Goal: Check status

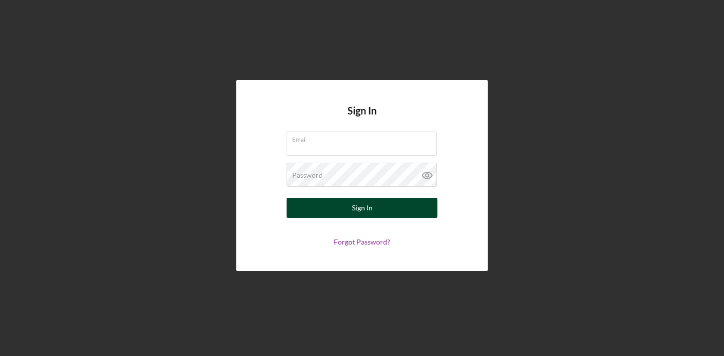
type input "[PERSON_NAME][EMAIL_ADDRESS][DOMAIN_NAME]"
click at [372, 207] on button "Sign In" at bounding box center [362, 208] width 151 height 20
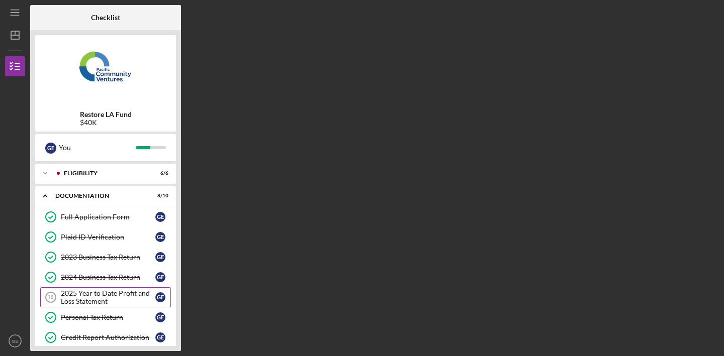
click at [118, 290] on div "2025 Year to Date Profit and Loss Statement" at bounding box center [108, 298] width 95 height 16
